Goal: Information Seeking & Learning: Learn about a topic

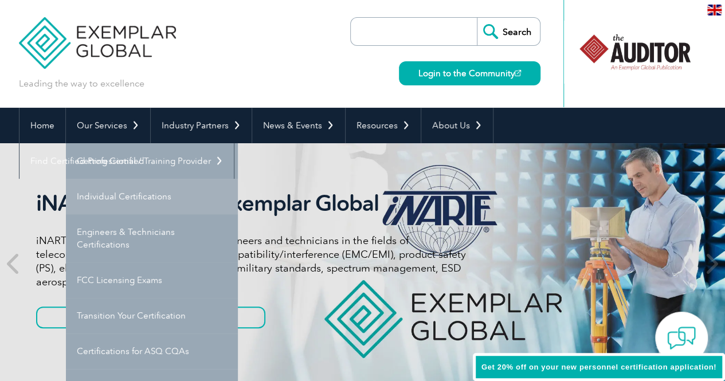
click at [128, 189] on link "Individual Certifications" at bounding box center [152, 197] width 172 height 36
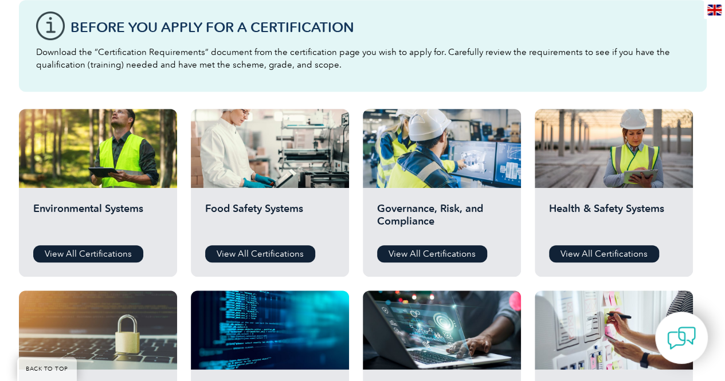
scroll to position [344, 0]
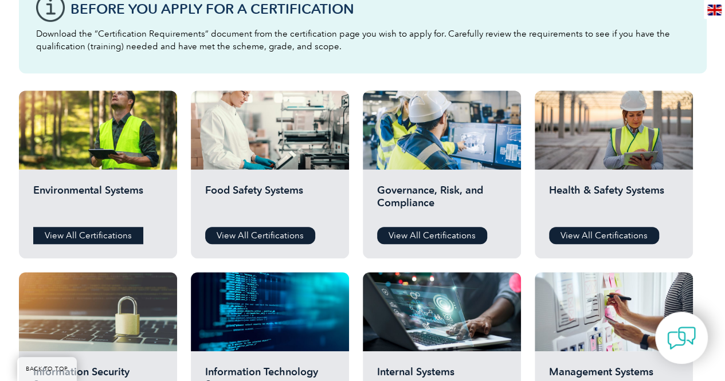
click at [103, 233] on link "View All Certifications" at bounding box center [88, 235] width 110 height 17
click at [244, 233] on link "View All Certifications" at bounding box center [260, 235] width 110 height 17
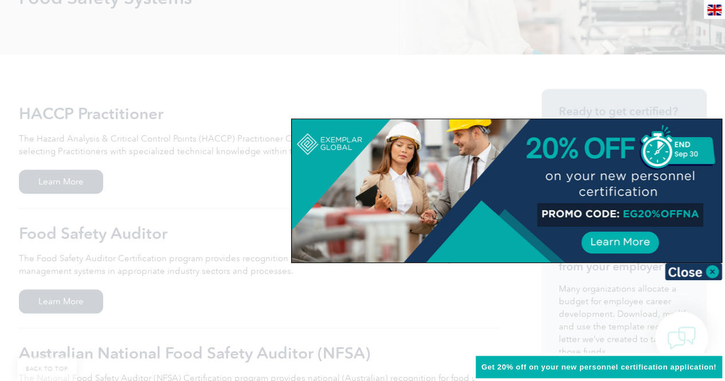
scroll to position [229, 0]
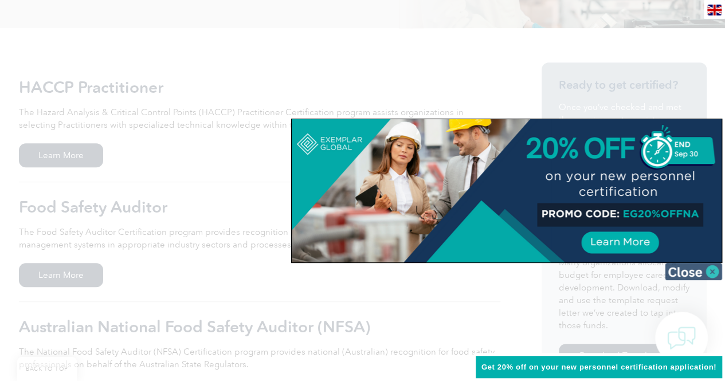
click at [716, 270] on img at bounding box center [693, 271] width 57 height 17
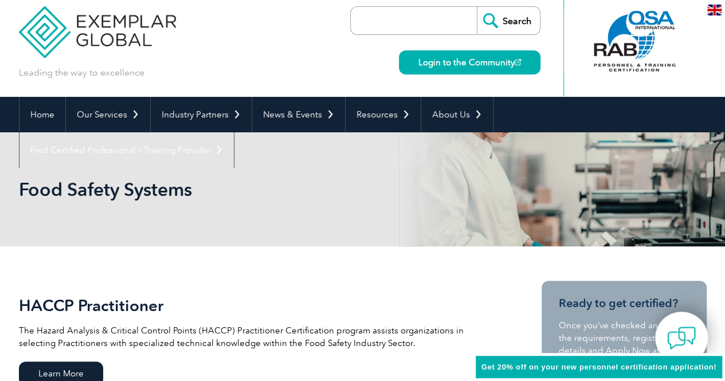
scroll to position [0, 0]
